Goal: Navigation & Orientation: Find specific page/section

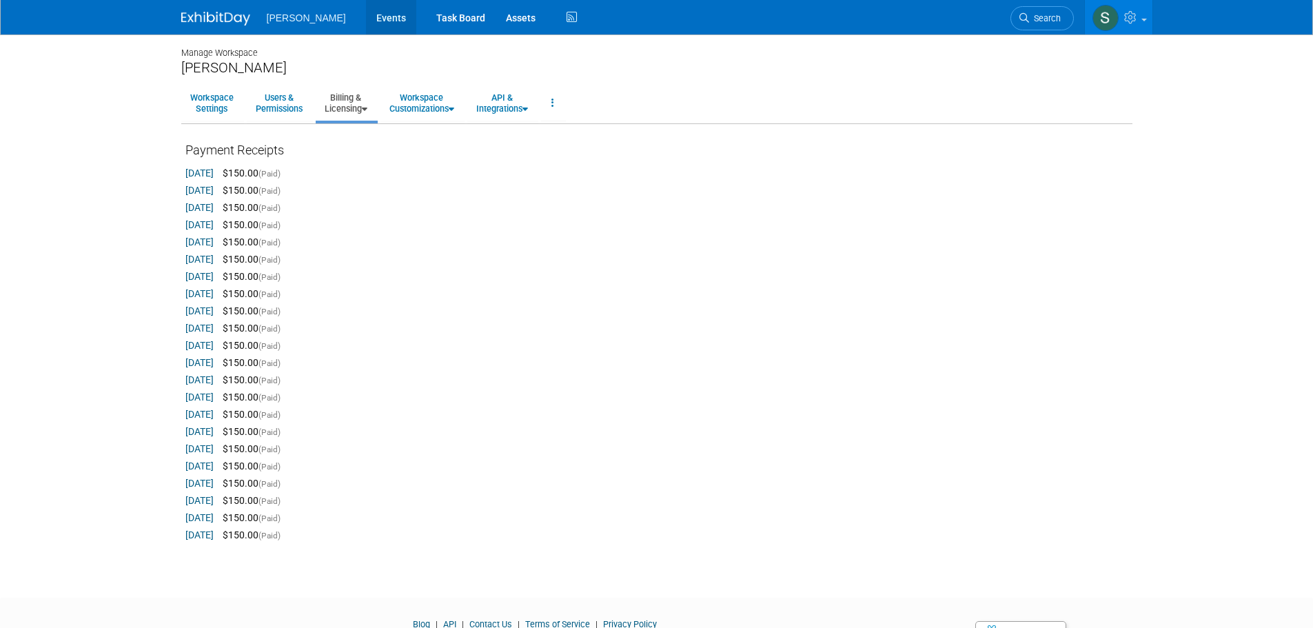
click at [373, 12] on link "Events" at bounding box center [391, 17] width 50 height 34
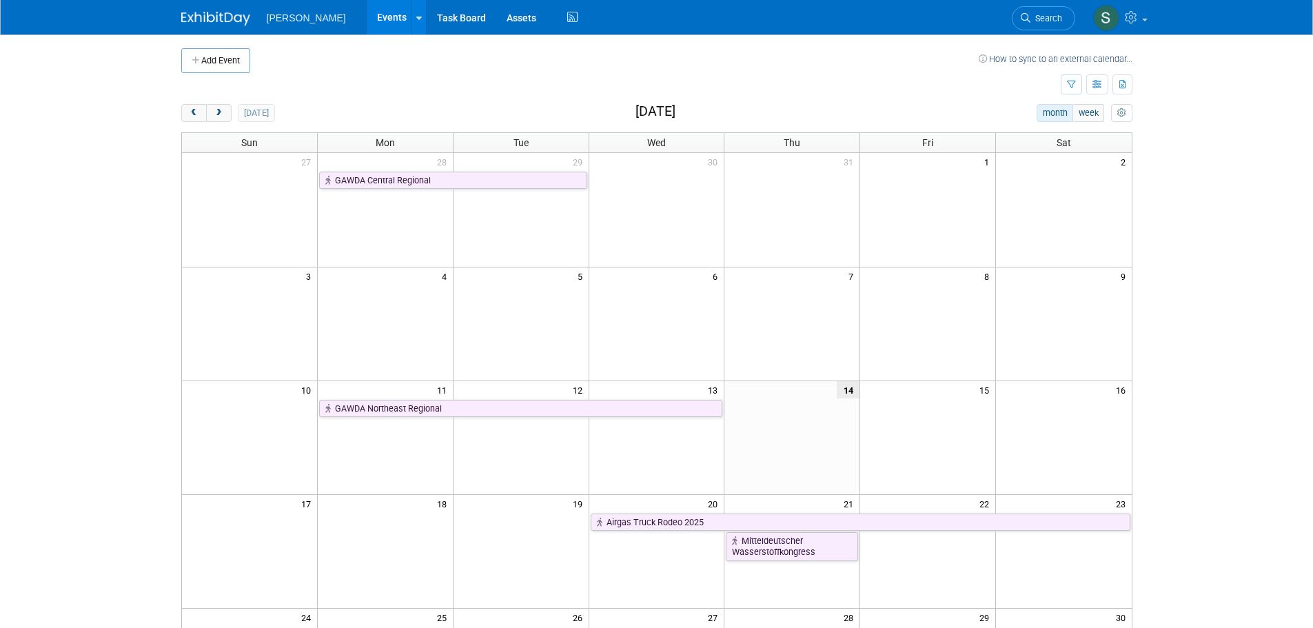
click at [103, 358] on body "[PERSON_NAME] Events Add Event Bulk Upload Events Shareable Event Boards Recent…" at bounding box center [656, 314] width 1313 height 628
click at [224, 110] on button "next" at bounding box center [218, 113] width 25 height 18
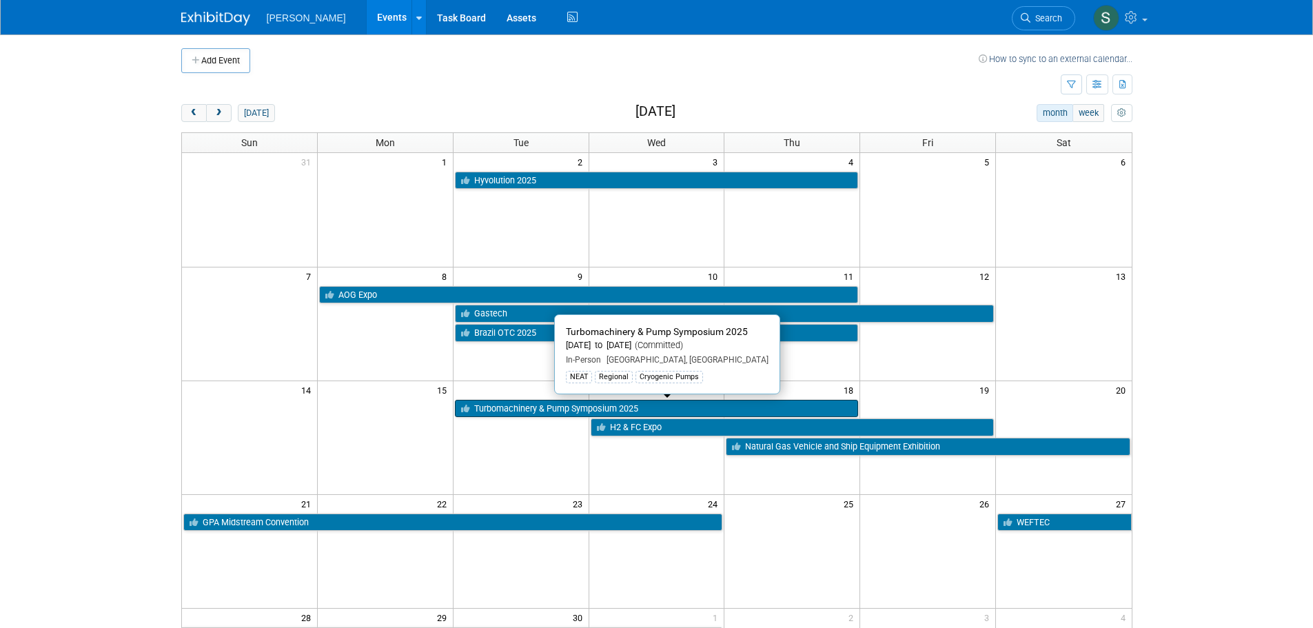
click at [562, 411] on link "Turbomachinery & Pump Symposium 2025" at bounding box center [657, 409] width 404 height 18
